Goal: Transaction & Acquisition: Purchase product/service

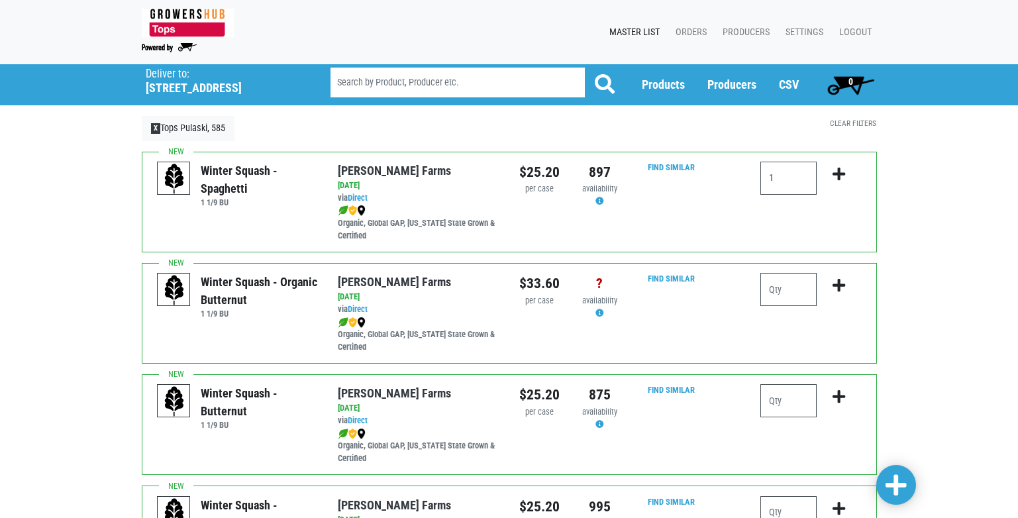
click at [839, 174] on icon "submit" at bounding box center [838, 174] width 13 height 15
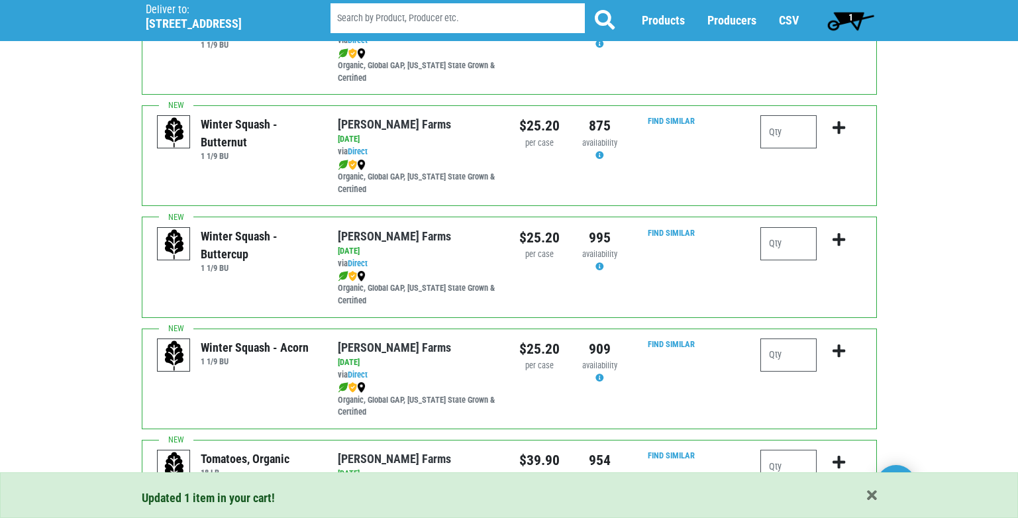
scroll to position [331, 0]
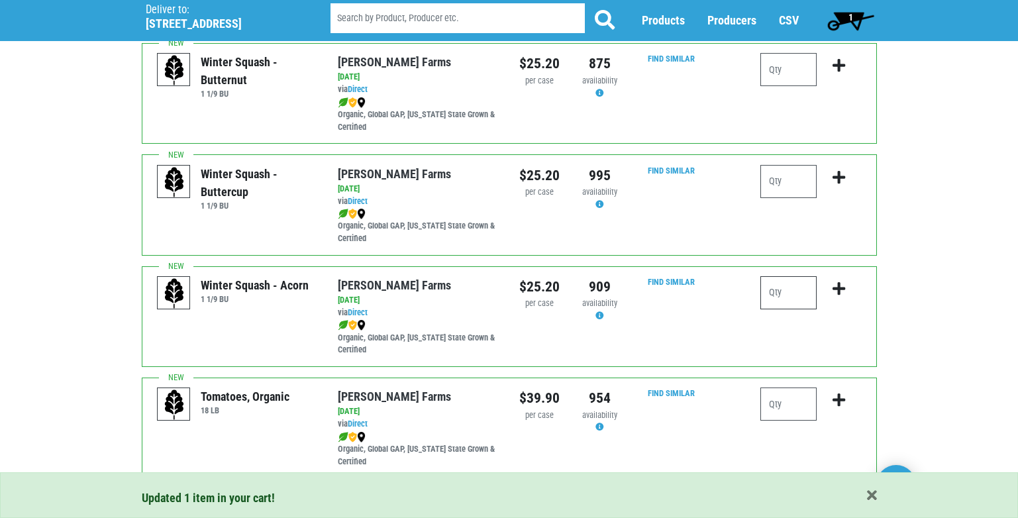
click at [780, 291] on input "number" at bounding box center [788, 292] width 56 height 33
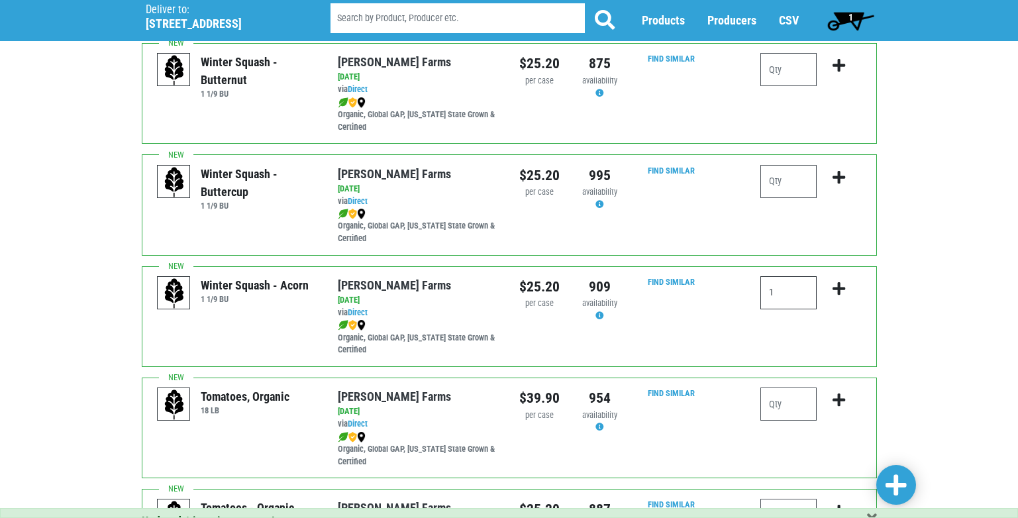
type input "1"
click at [834, 289] on icon "submit" at bounding box center [838, 288] width 13 height 15
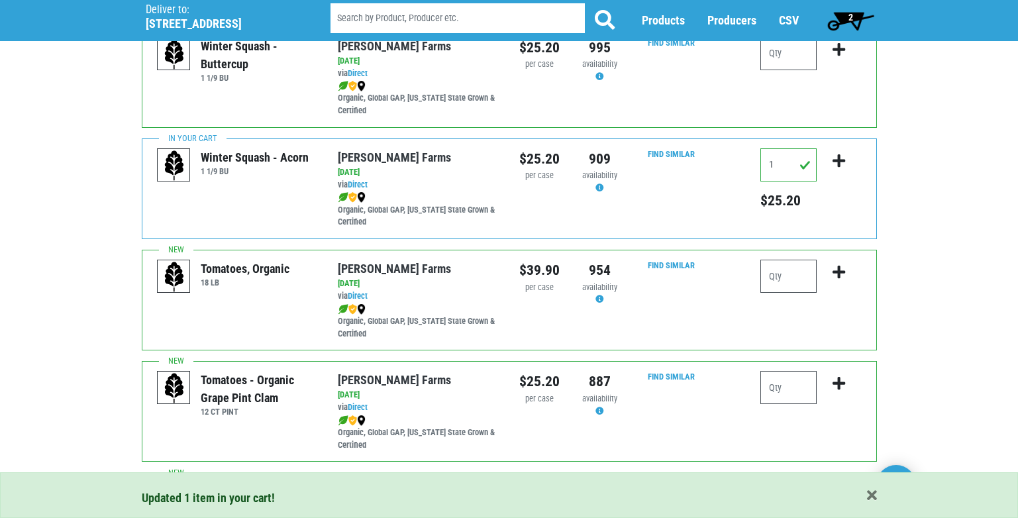
scroll to position [463, 0]
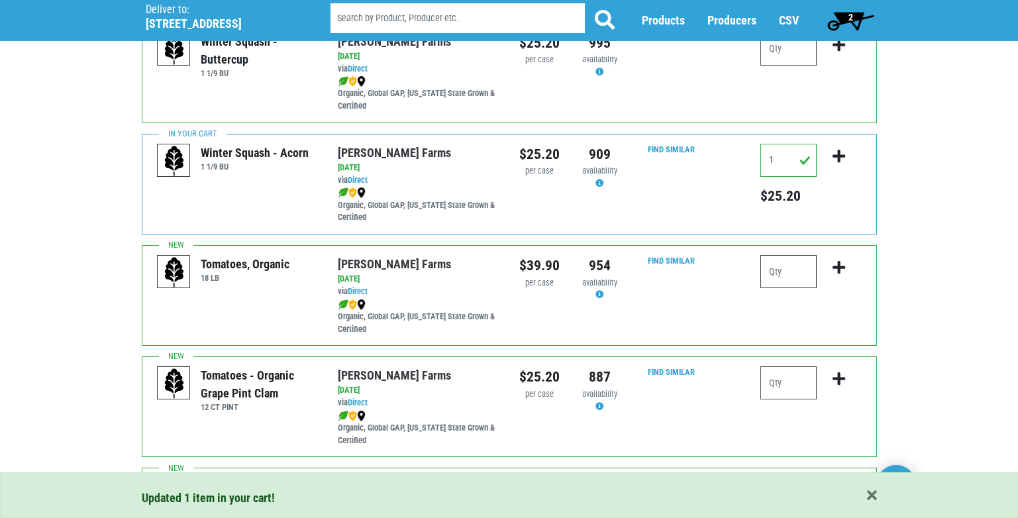
click at [763, 273] on input "number" at bounding box center [788, 271] width 56 height 33
type input "1"
click at [835, 266] on icon "submit" at bounding box center [838, 267] width 13 height 15
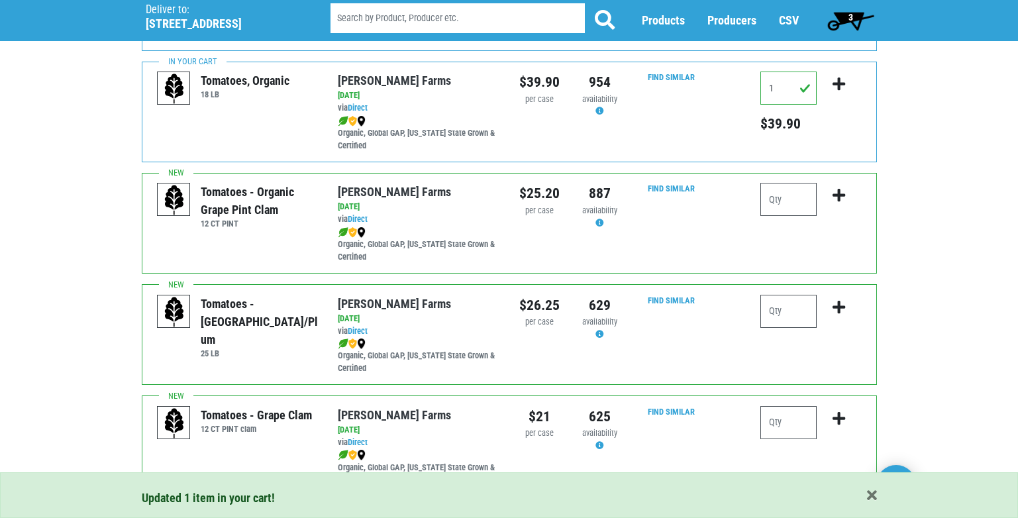
scroll to position [728, 0]
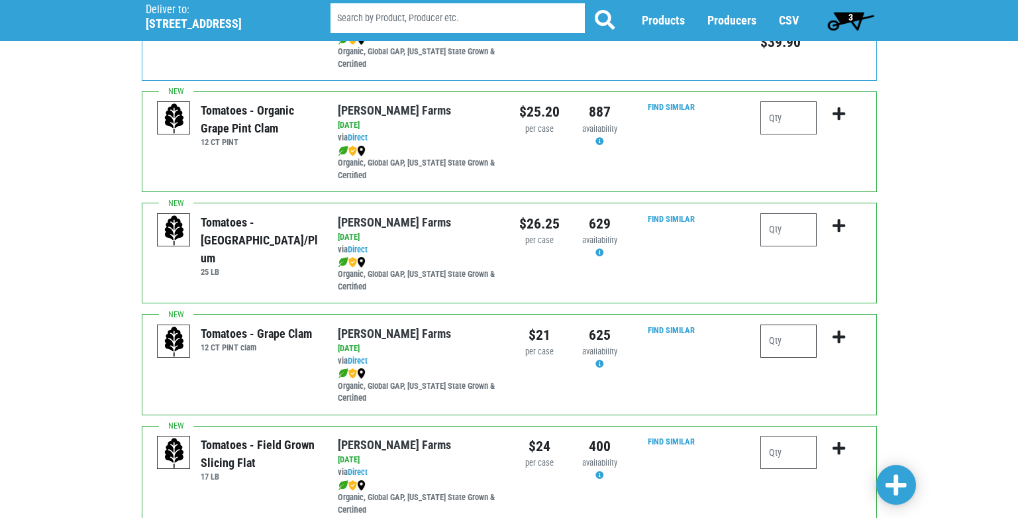
click at [781, 344] on input "number" at bounding box center [788, 340] width 56 height 33
type input "2"
click at [836, 332] on icon "submit" at bounding box center [838, 337] width 13 height 15
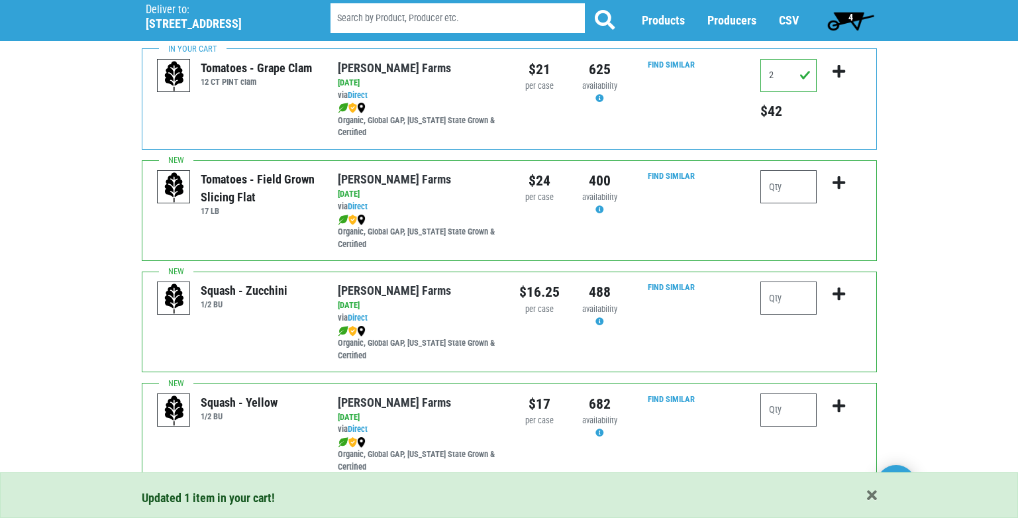
scroll to position [1059, 0]
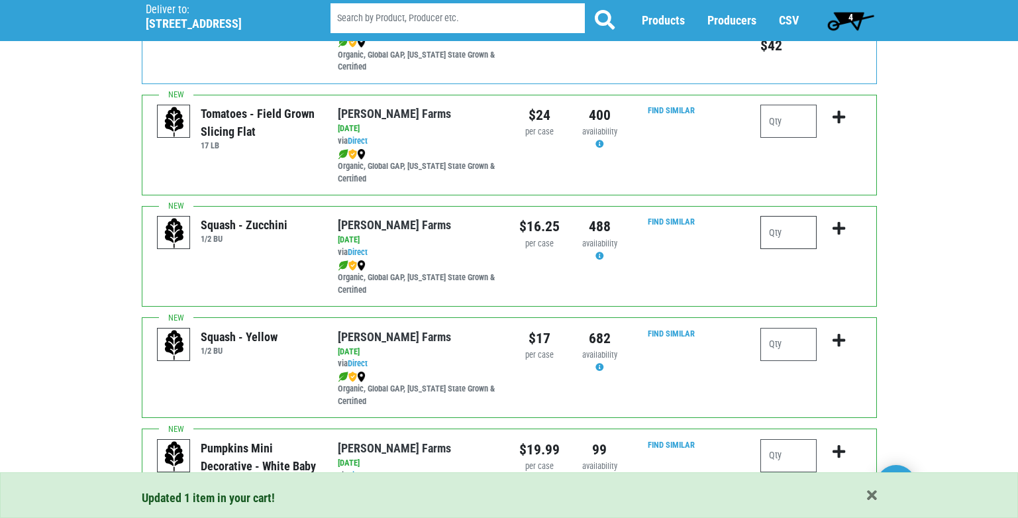
click at [800, 236] on input "number" at bounding box center [788, 232] width 56 height 33
type input "2"
click at [835, 225] on icon "submit" at bounding box center [838, 228] width 13 height 15
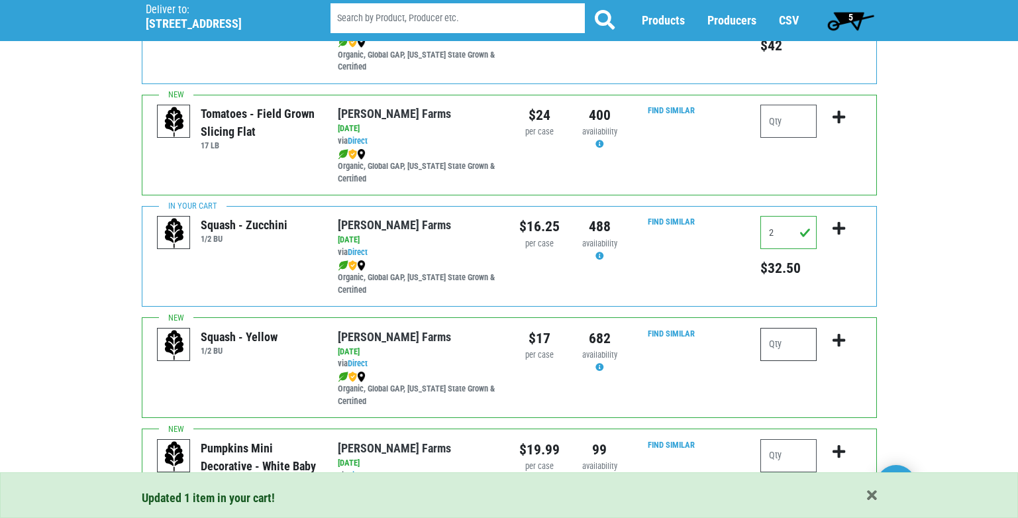
click at [785, 344] on input "number" at bounding box center [788, 344] width 56 height 33
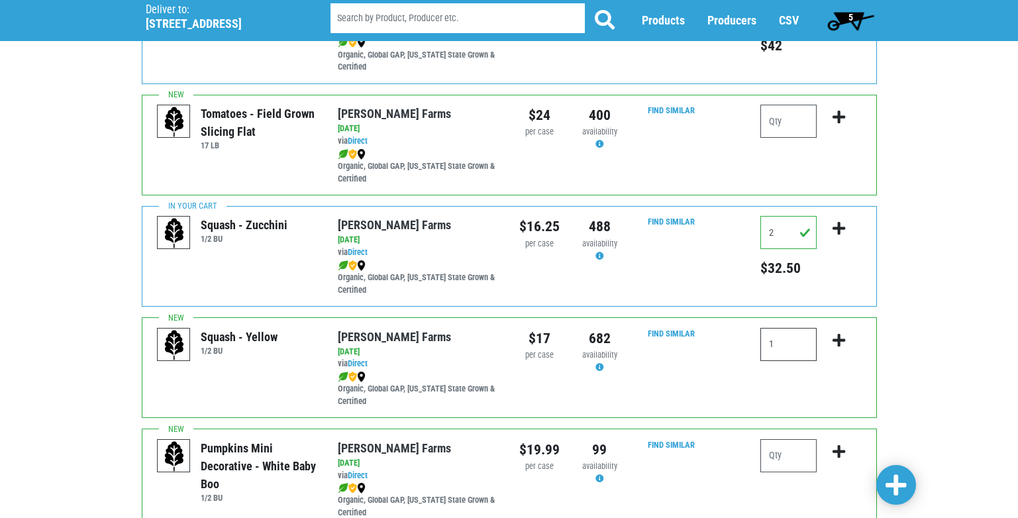
type input "1"
click at [839, 342] on icon "submit" at bounding box center [838, 340] width 13 height 15
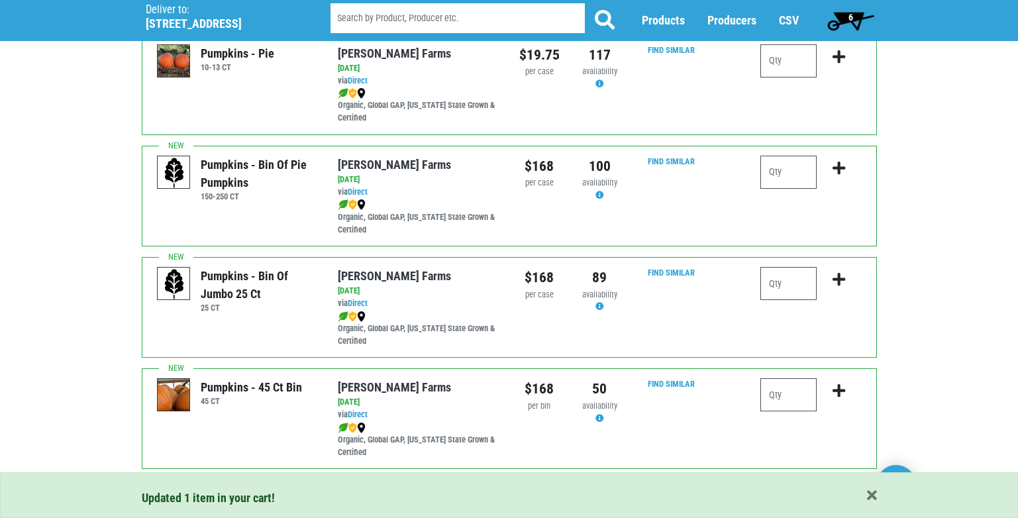
scroll to position [1934, 0]
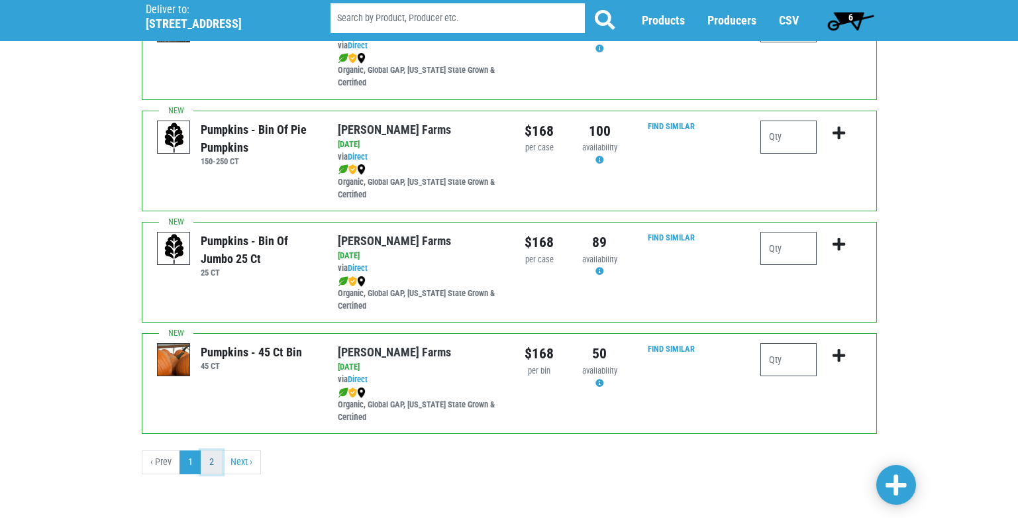
click at [211, 459] on link "2" at bounding box center [212, 462] width 22 height 24
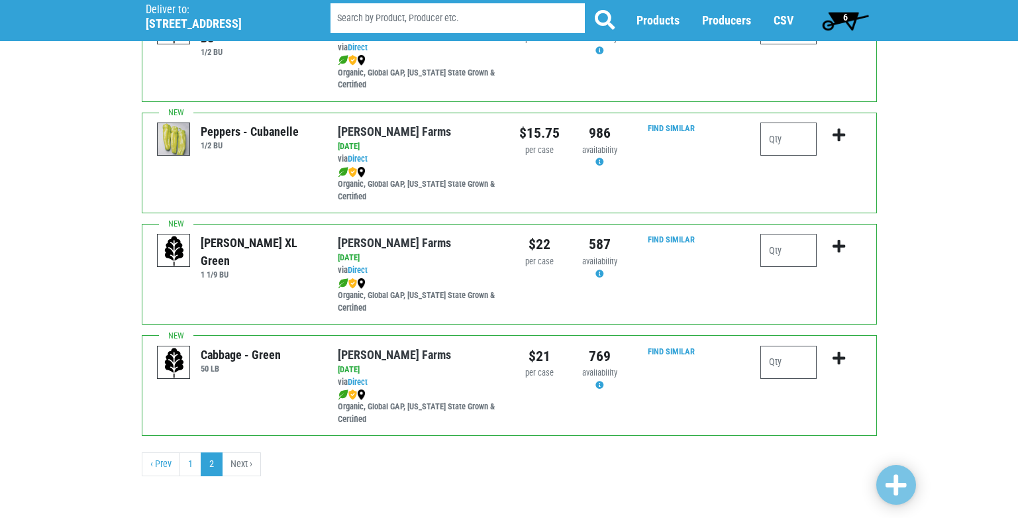
scroll to position [598, 0]
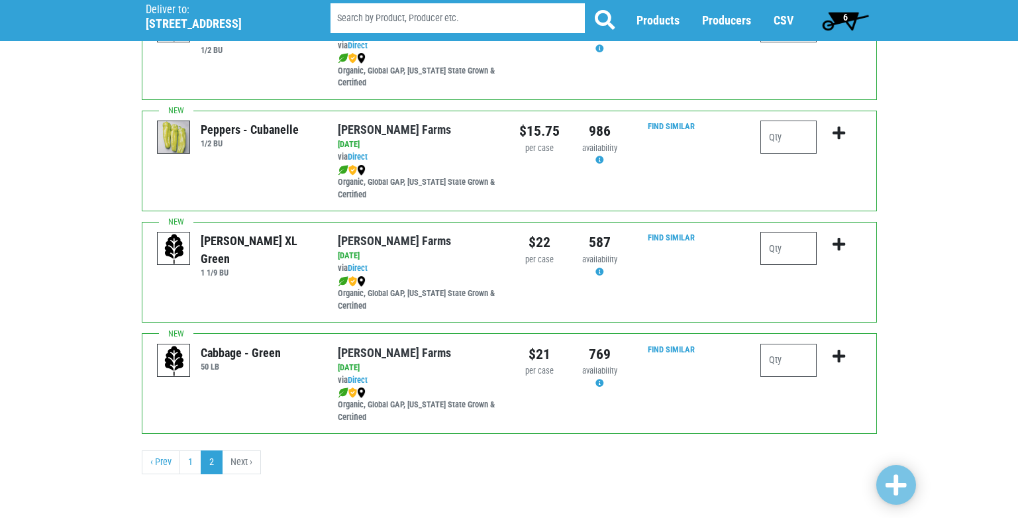
click at [767, 250] on input "number" at bounding box center [788, 248] width 56 height 33
click at [767, 355] on input "number" at bounding box center [788, 360] width 56 height 33
type input "1"
click at [835, 353] on icon "submit" at bounding box center [838, 356] width 13 height 15
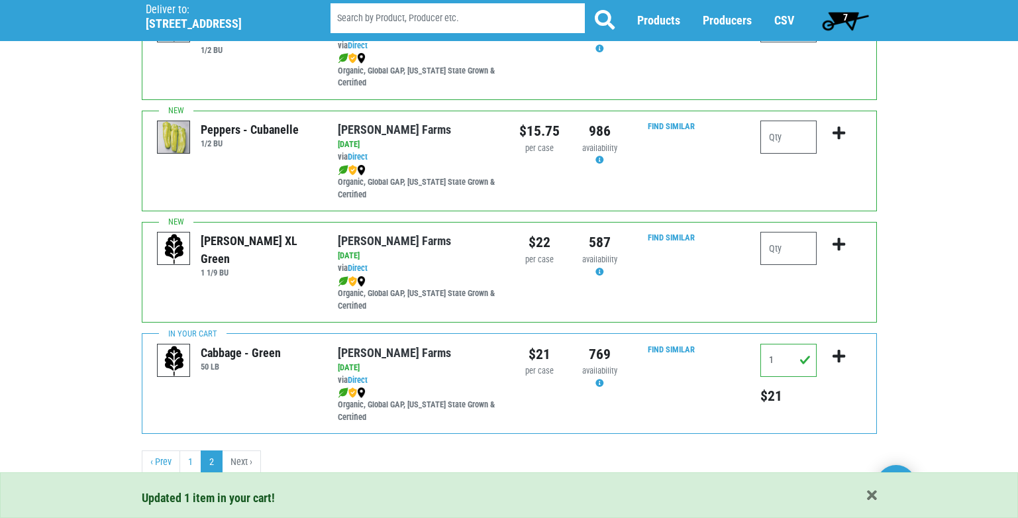
click at [844, 17] on span "7" at bounding box center [845, 17] width 5 height 11
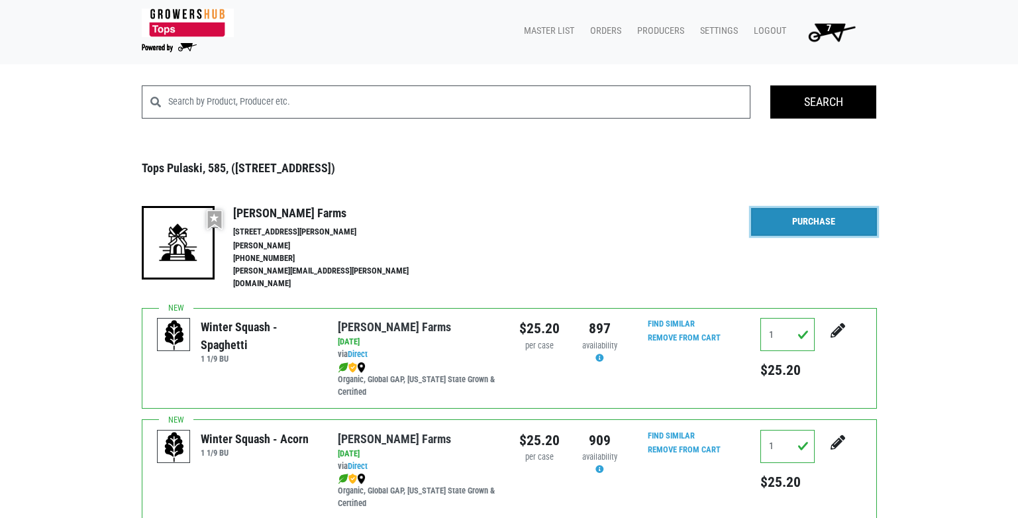
click at [808, 222] on link "Purchase" at bounding box center [814, 222] width 126 height 28
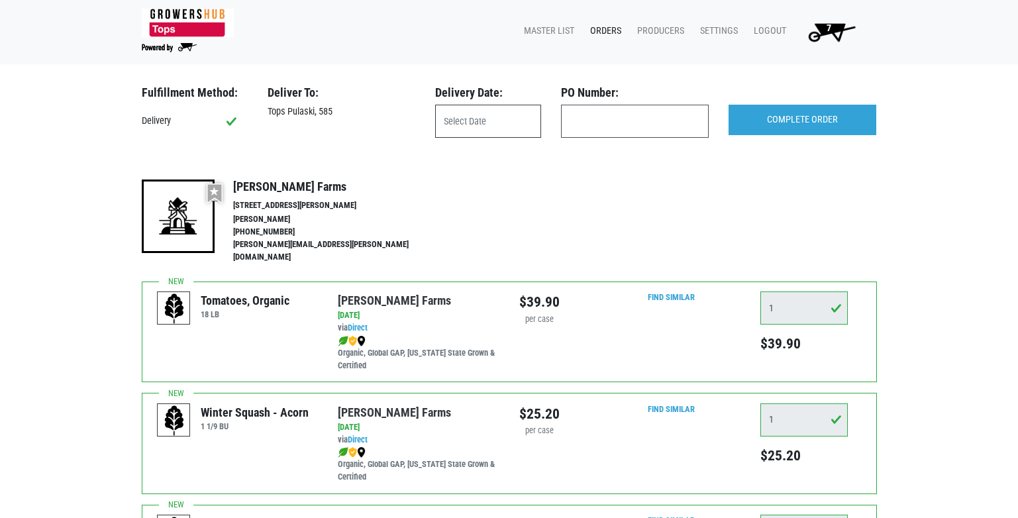
click at [485, 131] on input "text" at bounding box center [488, 121] width 106 height 33
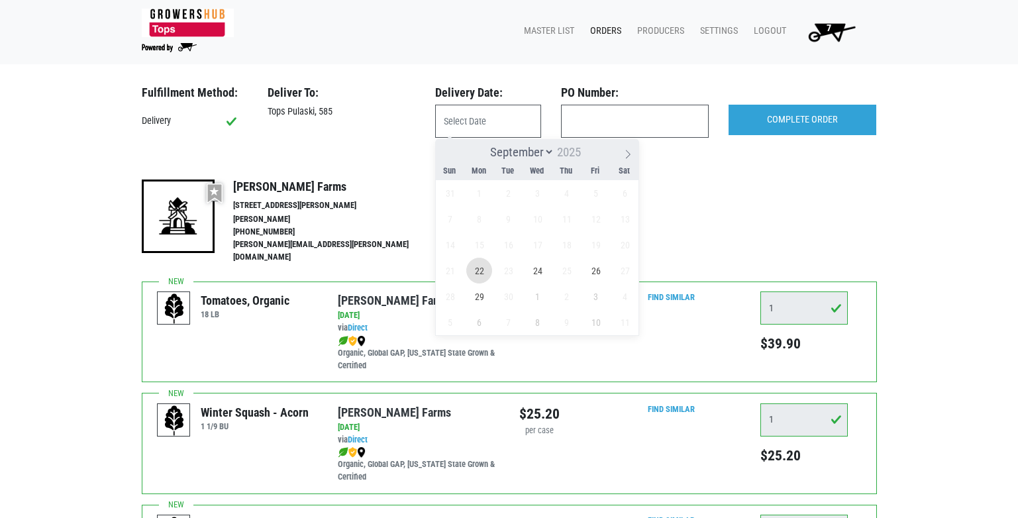
click at [485, 269] on span "22" at bounding box center [479, 271] width 26 height 26
type input "[DATE]"
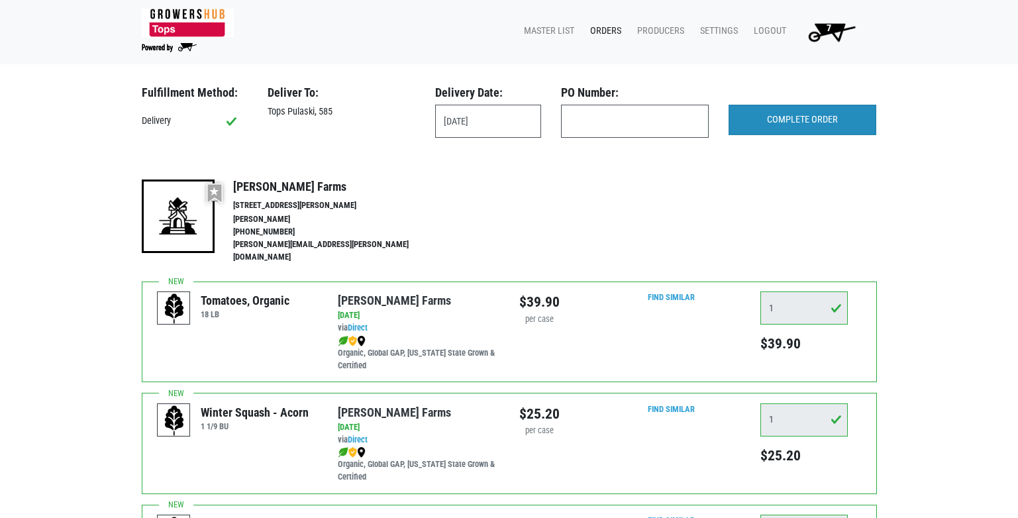
drag, startPoint x: 798, startPoint y: 102, endPoint x: 799, endPoint y: 111, distance: 9.3
click at [798, 105] on div "COMPLETE ORDER" at bounding box center [801, 112] width 167 height 55
click at [810, 121] on input "COMPLETE ORDER" at bounding box center [802, 120] width 148 height 30
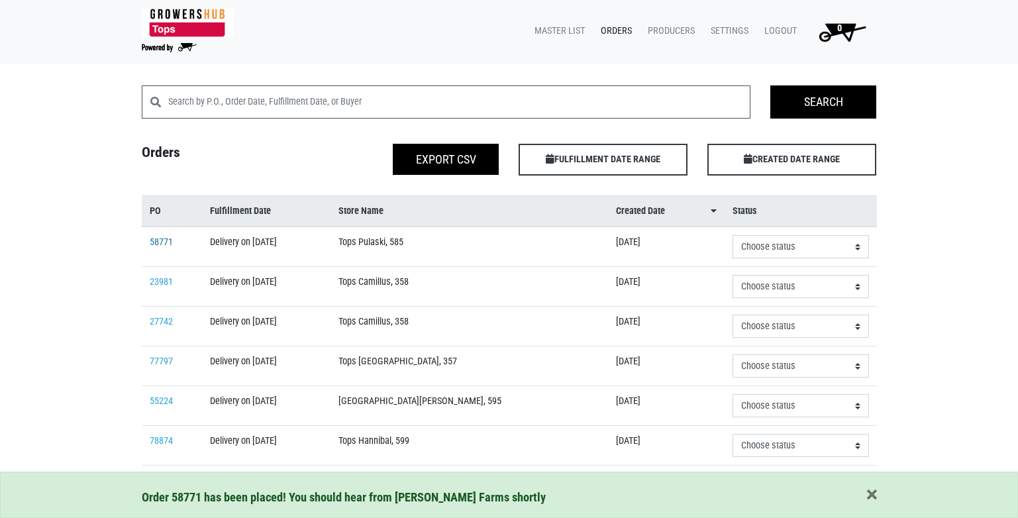
click at [160, 241] on link "58771" at bounding box center [161, 241] width 23 height 11
